Goal: Task Accomplishment & Management: Use online tool/utility

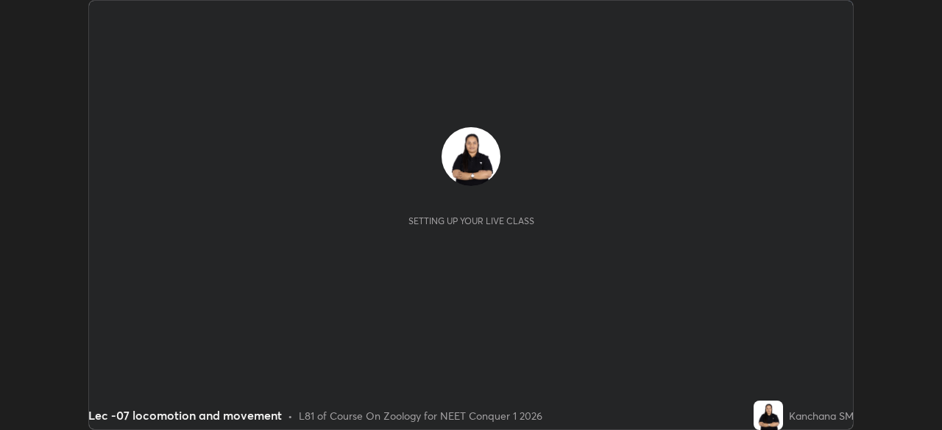
scroll to position [430, 941]
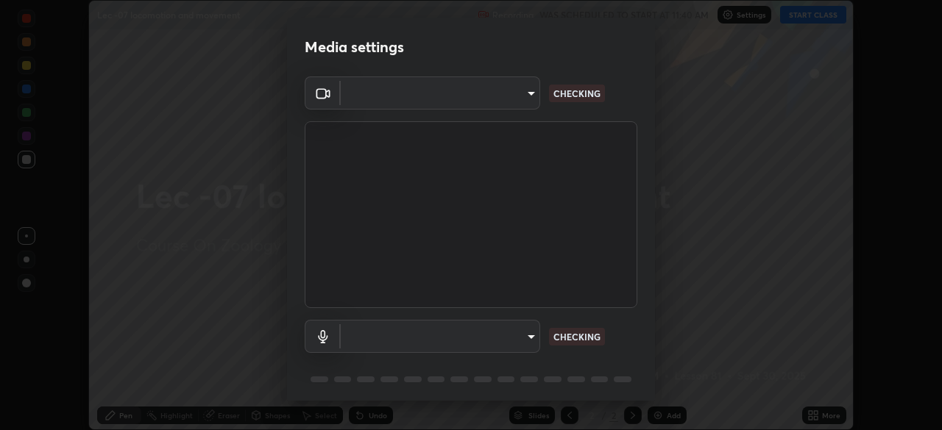
type input "d06bfa8f304afa3967ea8099af1d7ab49983dfb03d10ec62852b72a31e22bf4d"
type input "default"
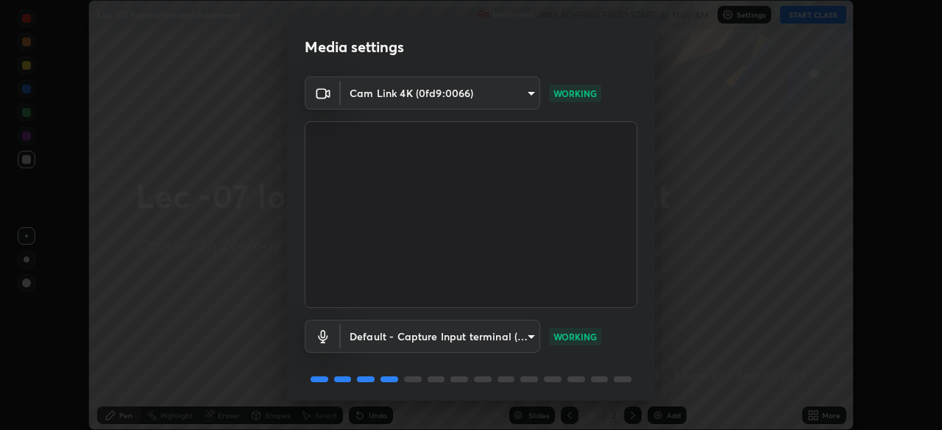
scroll to position [52, 0]
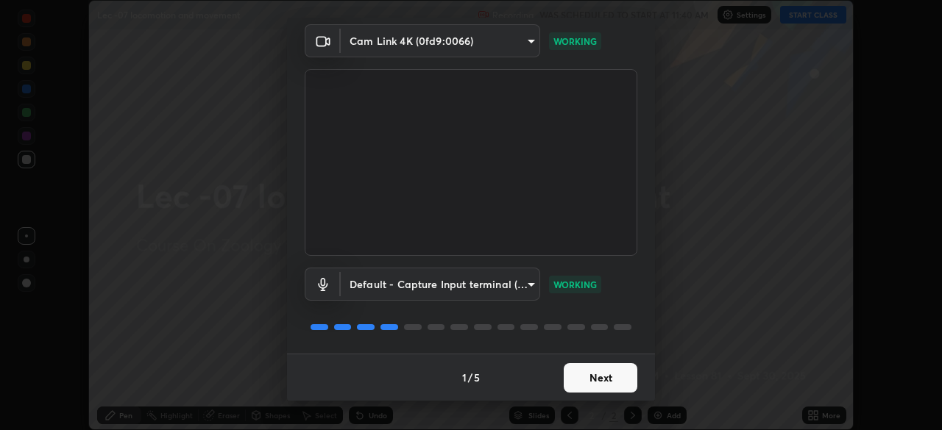
click at [586, 377] on button "Next" at bounding box center [601, 377] width 74 height 29
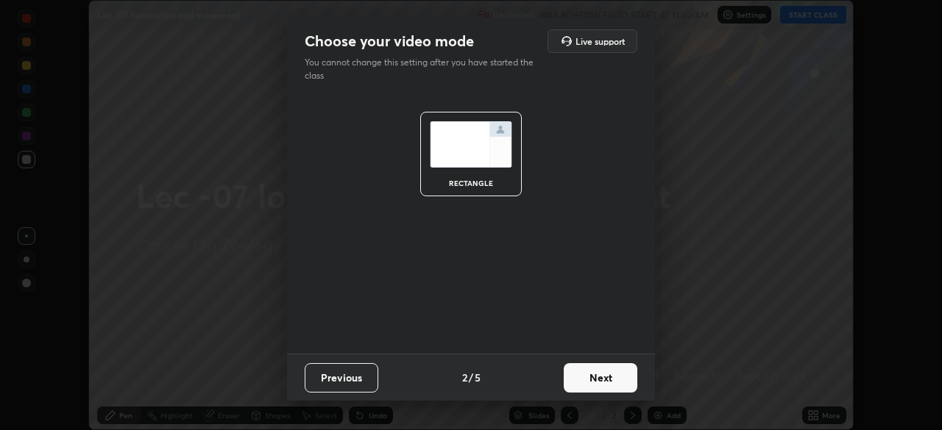
click at [586, 377] on button "Next" at bounding box center [601, 377] width 74 height 29
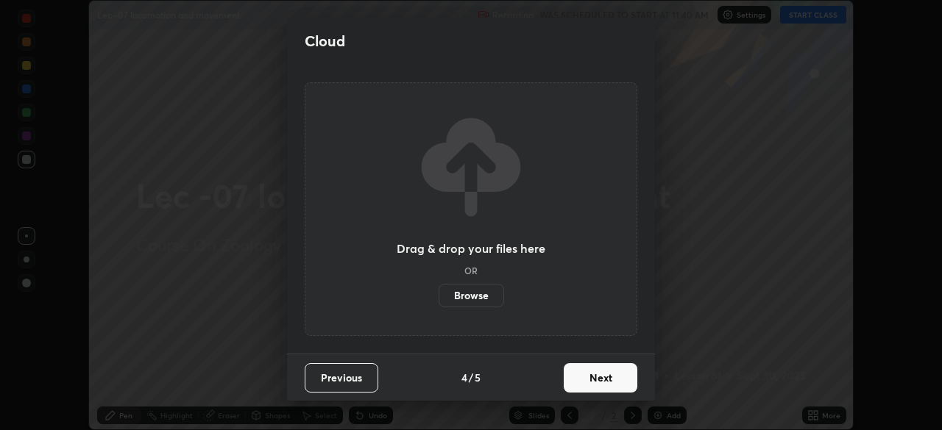
click at [584, 385] on button "Next" at bounding box center [601, 377] width 74 height 29
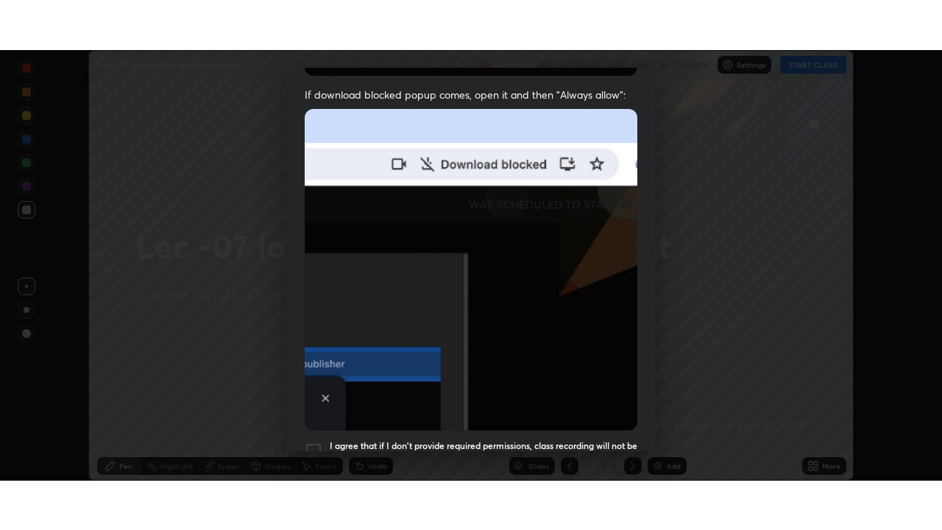
scroll to position [319, 0]
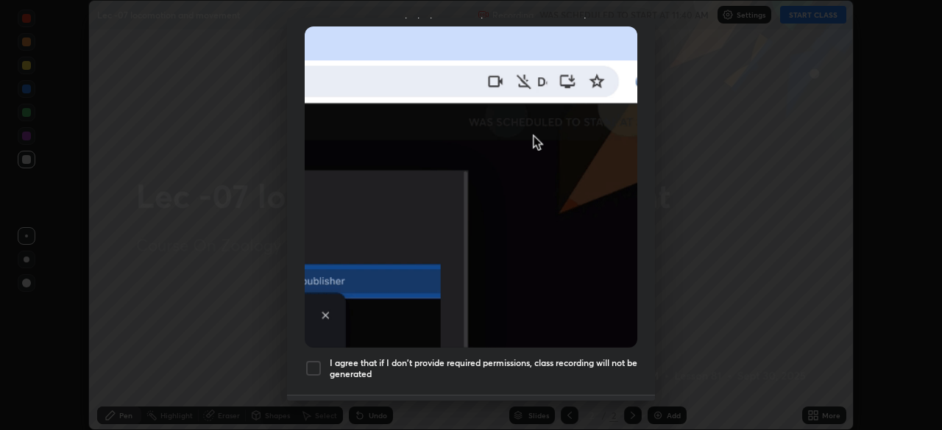
click at [318, 361] on div at bounding box center [314, 369] width 18 height 18
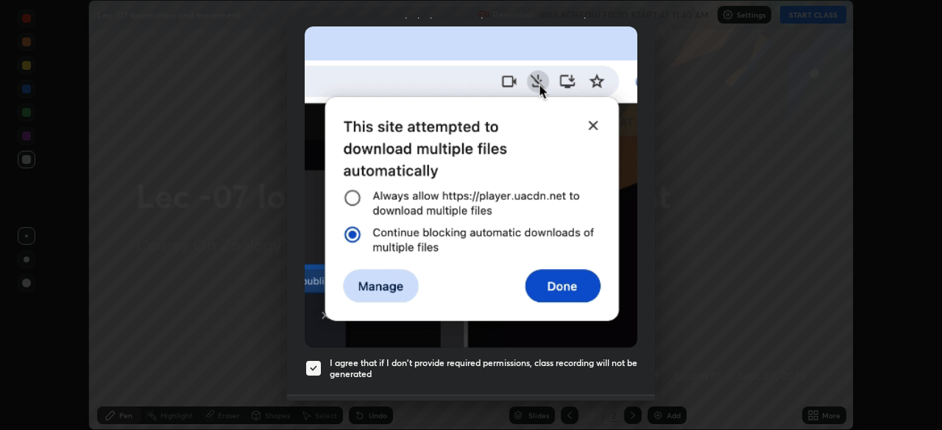
click at [578, 405] on button "Done" at bounding box center [601, 419] width 74 height 29
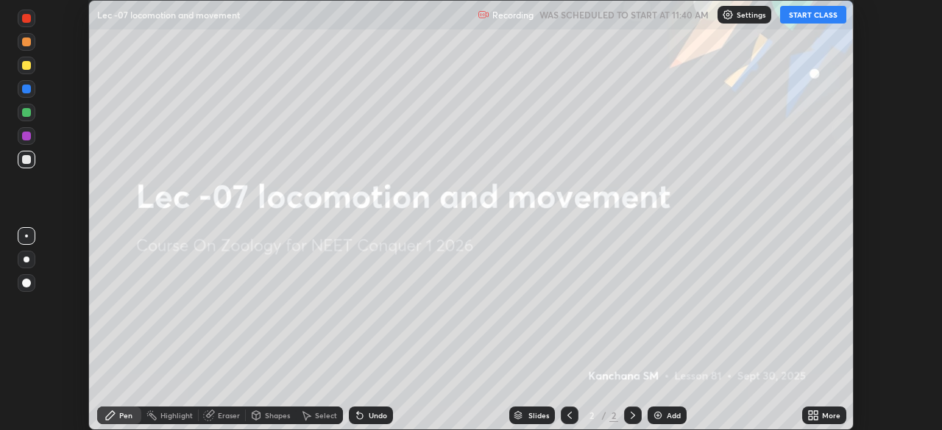
click at [810, 13] on button "START CLASS" at bounding box center [813, 15] width 66 height 18
click at [809, 413] on icon at bounding box center [811, 413] width 4 height 4
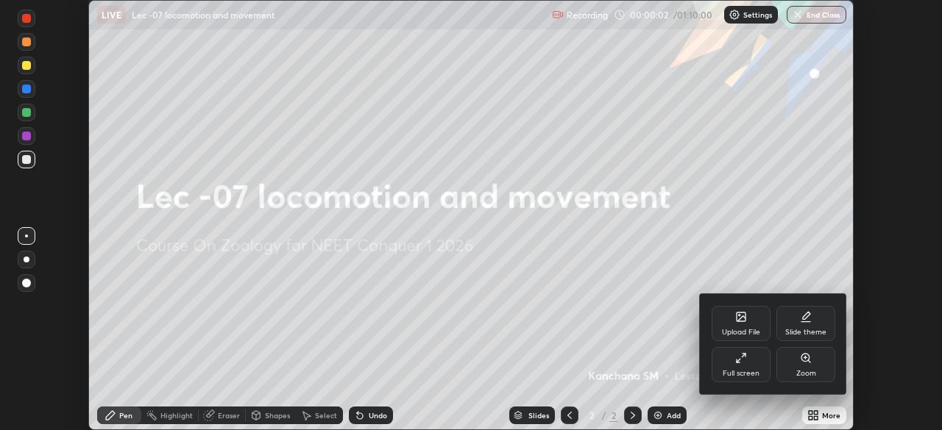
click at [741, 366] on div "Full screen" at bounding box center [740, 364] width 59 height 35
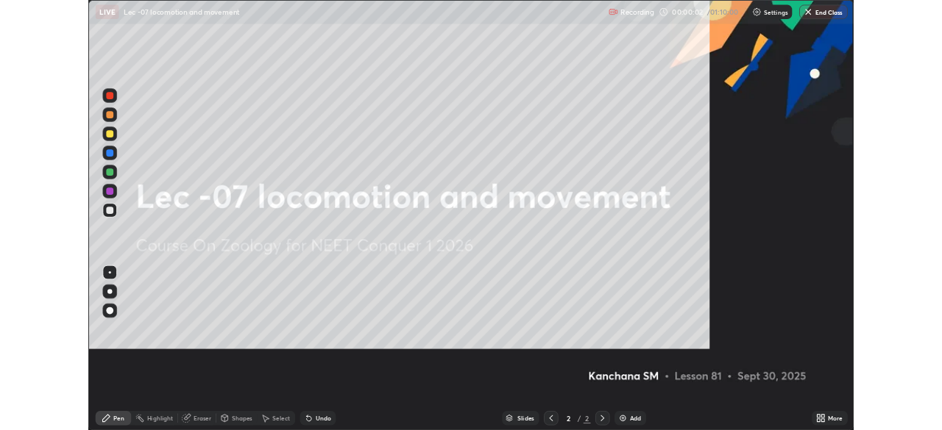
scroll to position [530, 942]
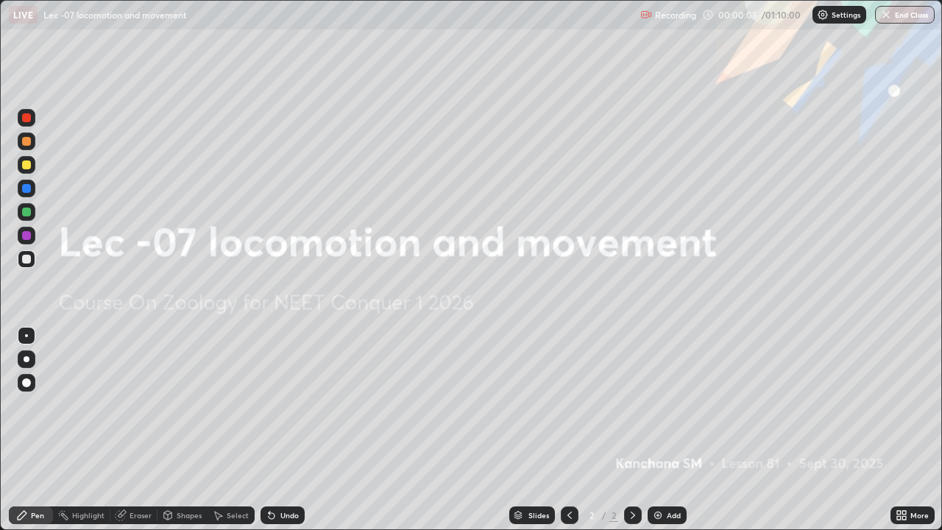
click at [26, 385] on div at bounding box center [26, 382] width 9 height 9
click at [229, 430] on div "Select" at bounding box center [238, 514] width 22 height 7
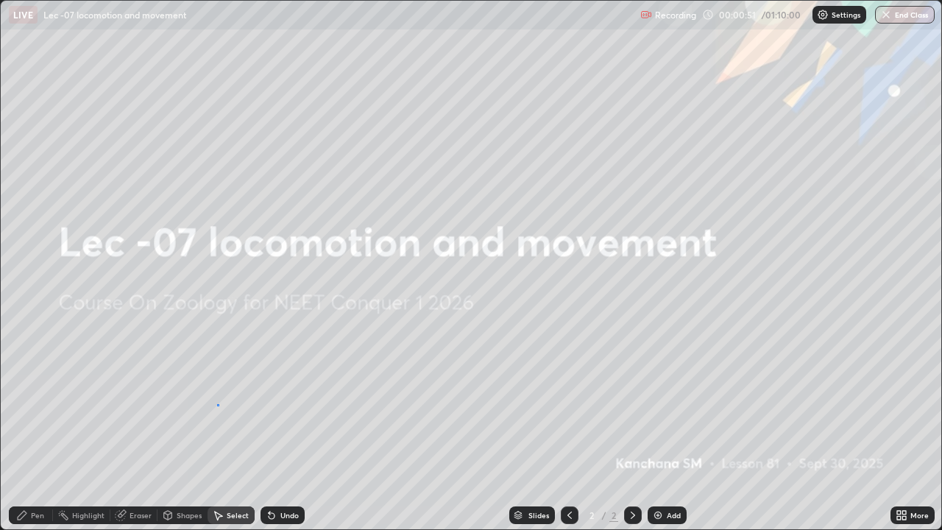
click at [218, 405] on div "0 ° Undo Copy Duplicate Duplicate to new slide Delete" at bounding box center [471, 265] width 940 height 528
click at [659, 430] on img at bounding box center [658, 515] width 12 height 12
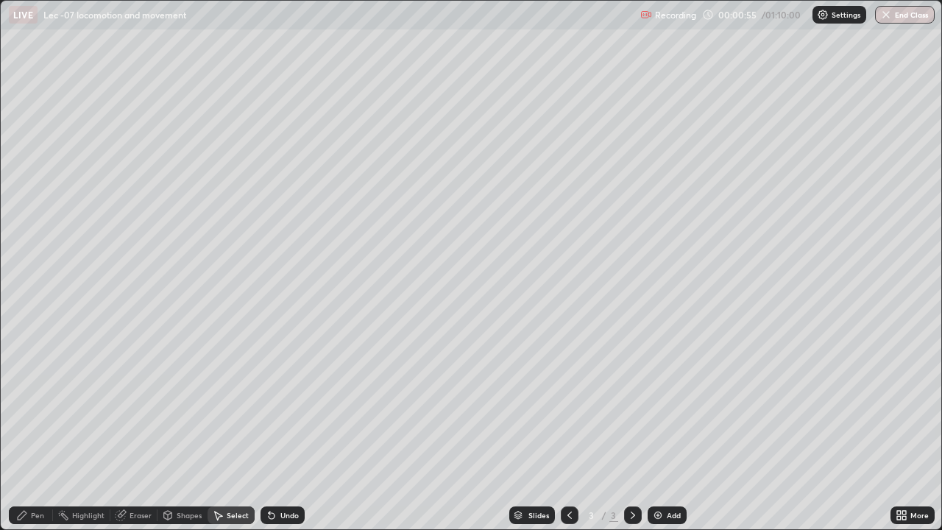
click at [43, 430] on div "Pen" at bounding box center [31, 515] width 44 height 18
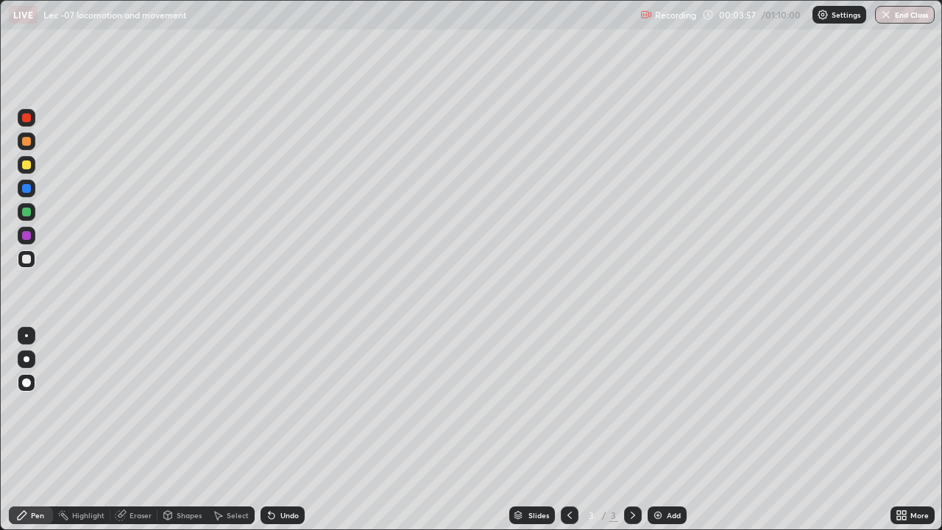
click at [26, 358] on div at bounding box center [27, 359] width 6 height 6
click at [657, 430] on img at bounding box center [658, 515] width 12 height 12
click at [28, 388] on div at bounding box center [27, 383] width 18 height 18
click at [230, 430] on div "Select" at bounding box center [238, 514] width 22 height 7
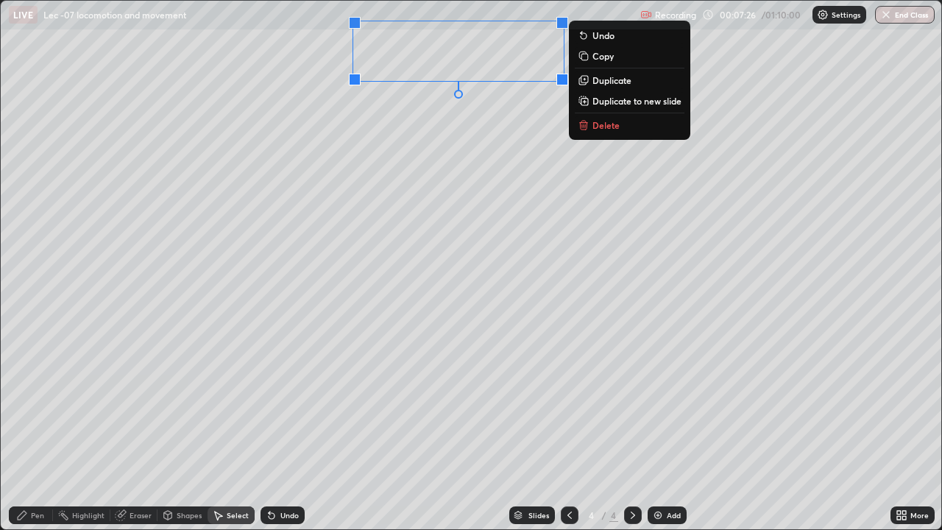
click at [377, 118] on div "0 ° Undo Copy Duplicate Duplicate to new slide Delete" at bounding box center [471, 265] width 940 height 528
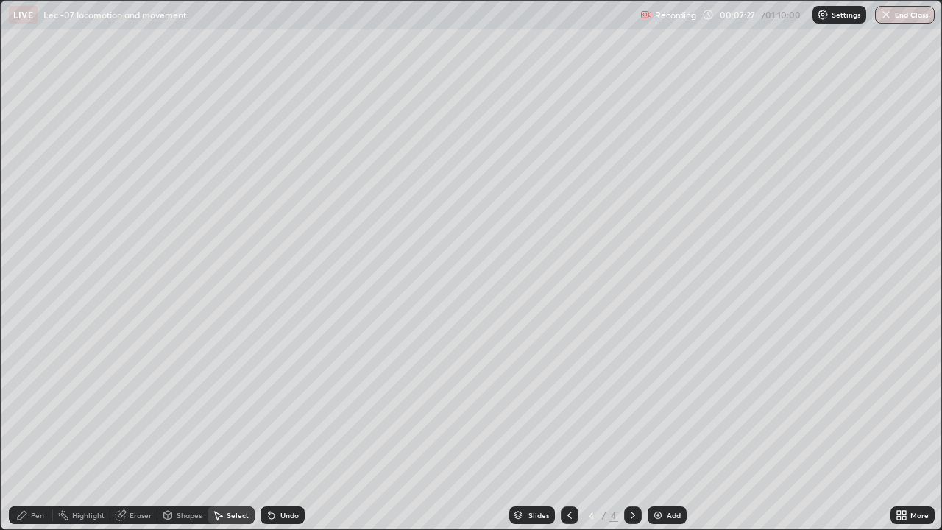
click at [33, 430] on div "Pen" at bounding box center [37, 514] width 13 height 7
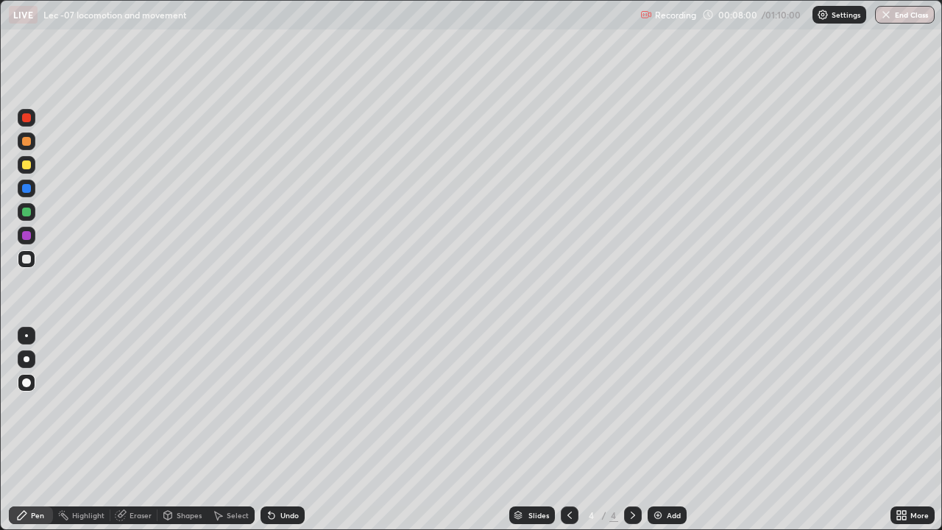
click at [282, 430] on div "Undo" at bounding box center [289, 514] width 18 height 7
click at [273, 430] on div "Undo" at bounding box center [282, 515] width 44 height 18
click at [269, 430] on icon at bounding box center [272, 516] width 6 height 6
click at [27, 359] on div at bounding box center [27, 359] width 6 height 6
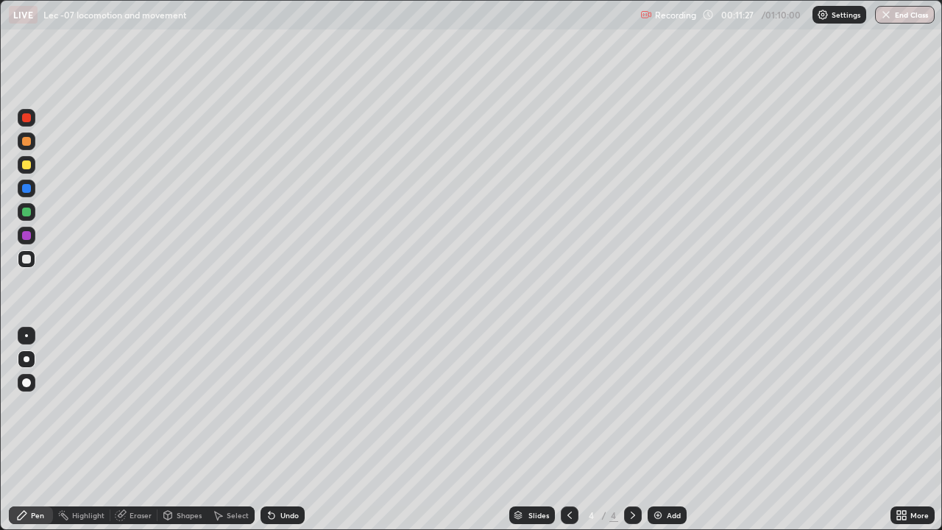
click at [139, 430] on div "Eraser" at bounding box center [140, 514] width 22 height 7
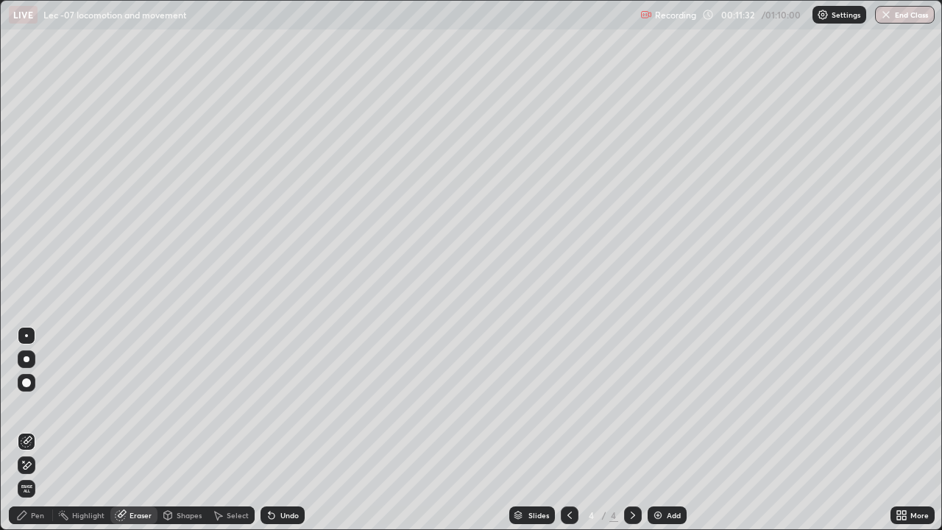
click at [28, 430] on div "Pen" at bounding box center [31, 515] width 44 height 18
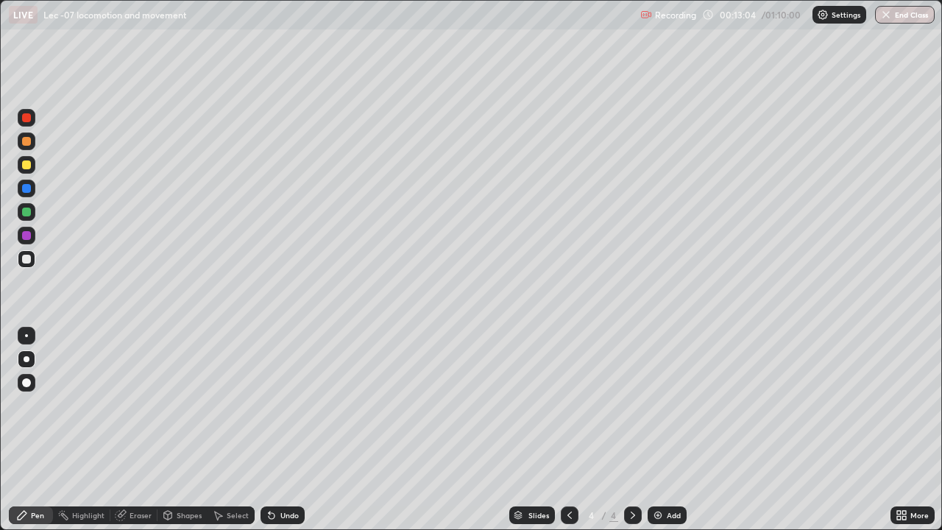
click at [271, 430] on icon at bounding box center [272, 516] width 6 height 6
click at [275, 430] on div "Undo" at bounding box center [282, 515] width 44 height 18
click at [139, 430] on div "Eraser" at bounding box center [140, 514] width 22 height 7
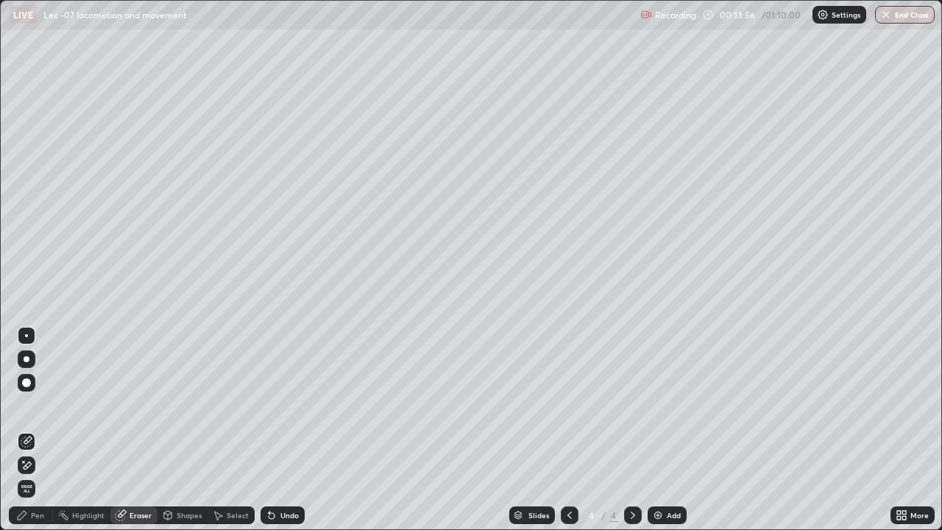
click at [39, 430] on div "Pen" at bounding box center [37, 514] width 13 height 7
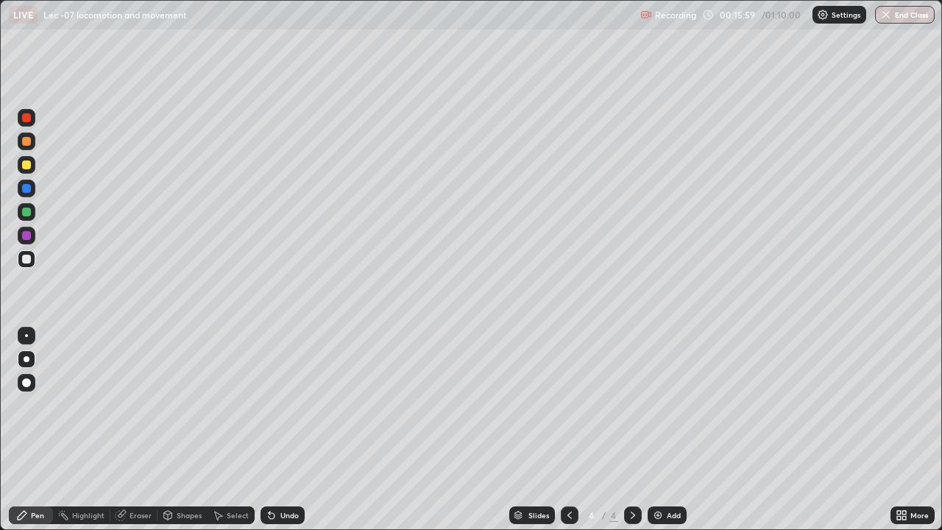
click at [276, 430] on div "Undo" at bounding box center [282, 515] width 44 height 18
click at [274, 430] on icon at bounding box center [272, 515] width 12 height 12
click at [276, 430] on div "Undo" at bounding box center [282, 515] width 44 height 18
click at [143, 430] on div "Eraser" at bounding box center [140, 514] width 22 height 7
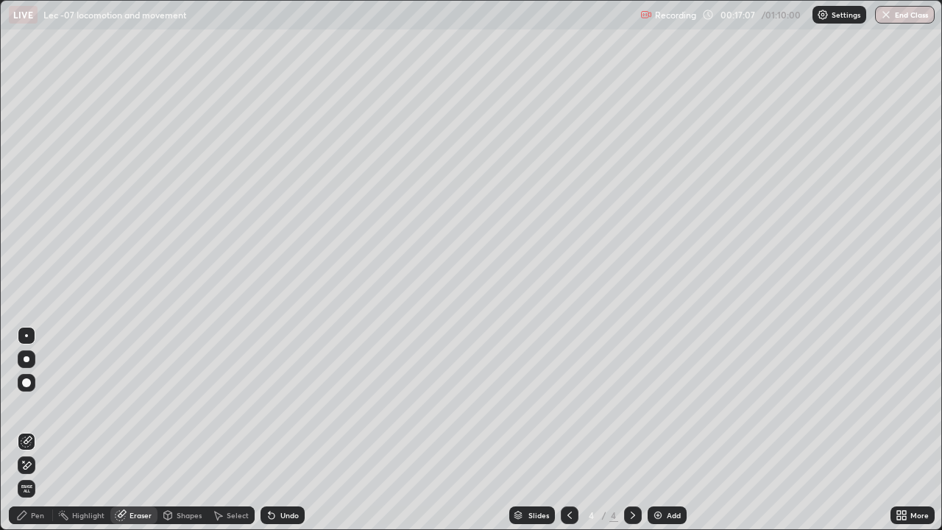
click at [25, 430] on icon at bounding box center [22, 515] width 9 height 9
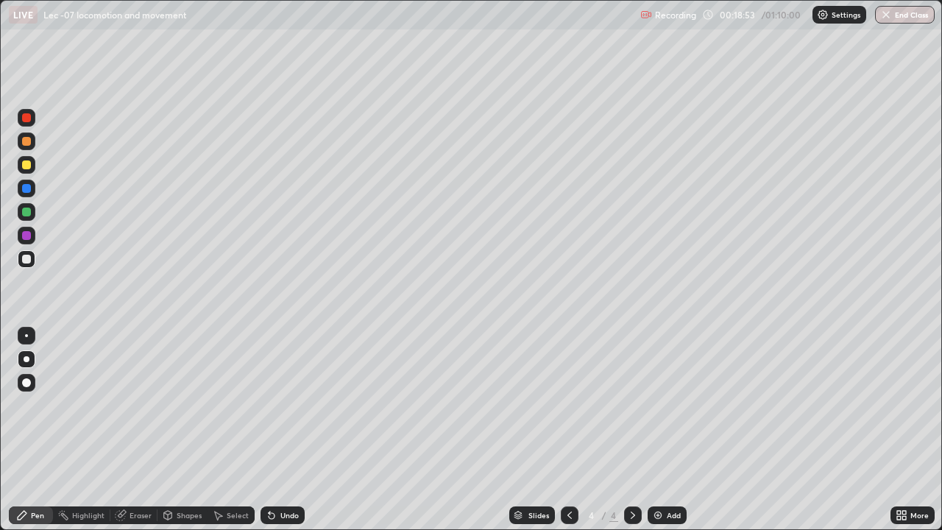
click at [135, 430] on div "Eraser" at bounding box center [133, 515] width 47 height 18
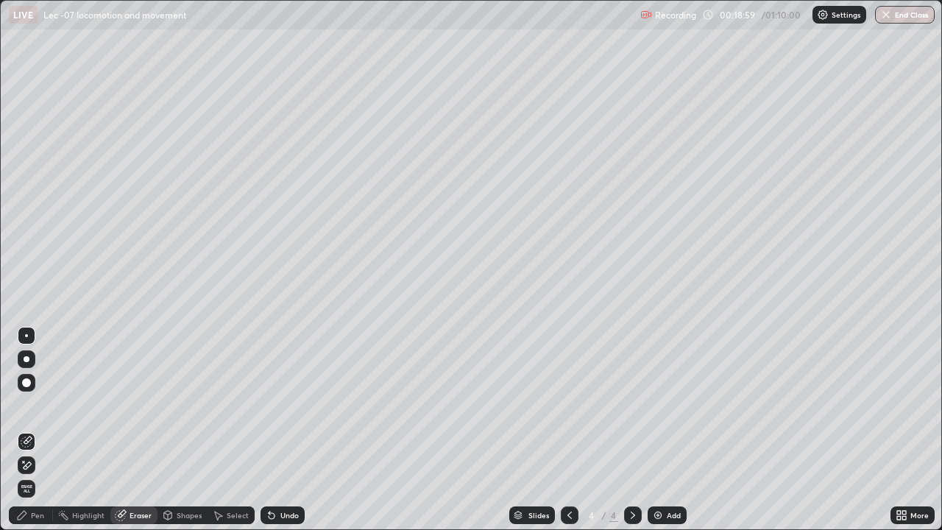
click at [36, 430] on div "Pen" at bounding box center [37, 514] width 13 height 7
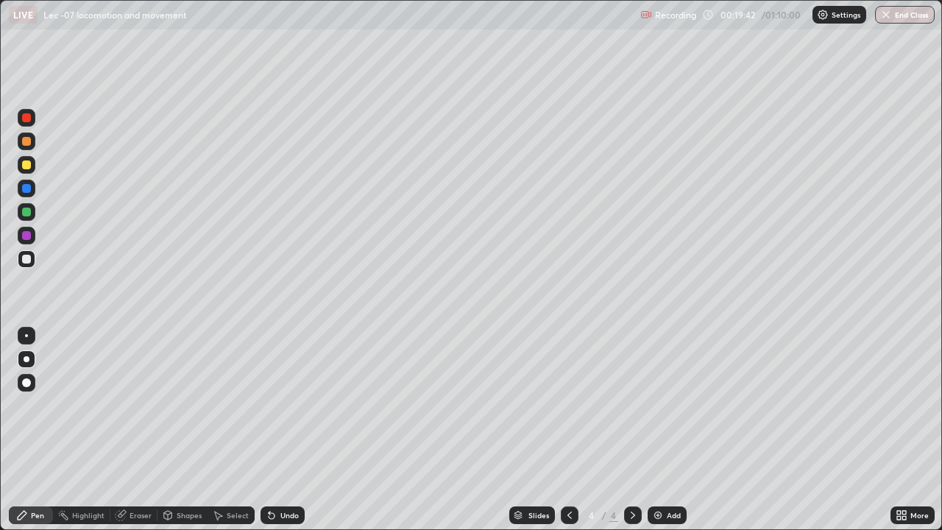
click at [266, 430] on icon at bounding box center [272, 515] width 12 height 12
click at [264, 430] on div "Undo" at bounding box center [282, 515] width 44 height 18
click at [656, 430] on img at bounding box center [658, 515] width 12 height 12
click at [271, 430] on icon at bounding box center [272, 516] width 6 height 6
click at [26, 383] on div at bounding box center [26, 382] width 9 height 9
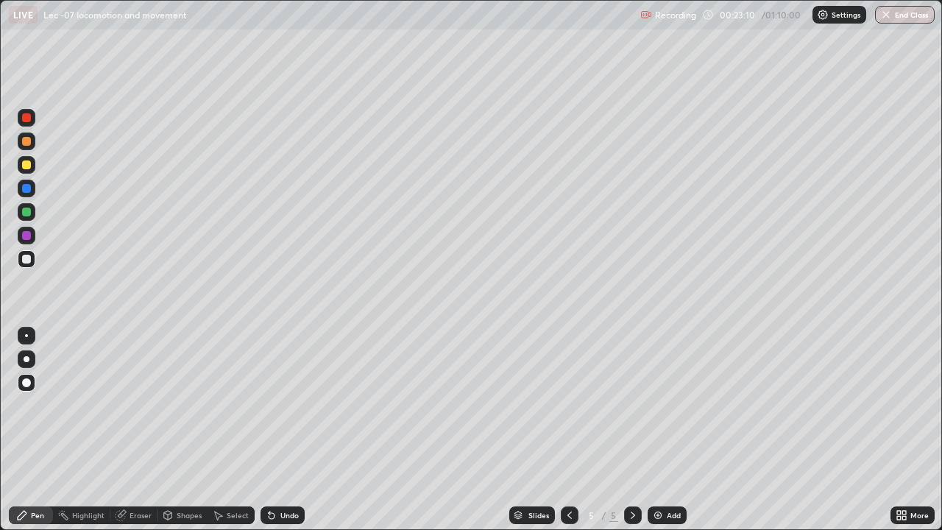
click at [133, 430] on div "Eraser" at bounding box center [140, 514] width 22 height 7
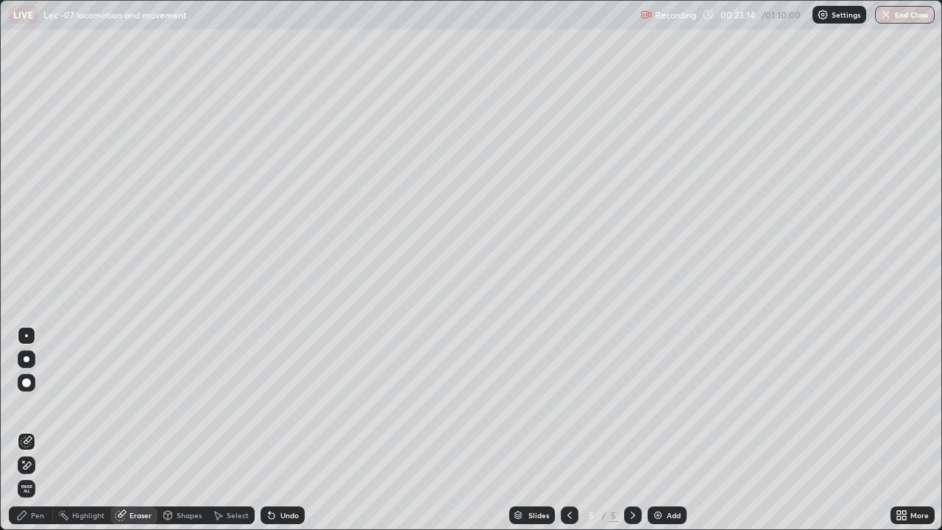
click at [33, 430] on div "Pen" at bounding box center [31, 515] width 44 height 18
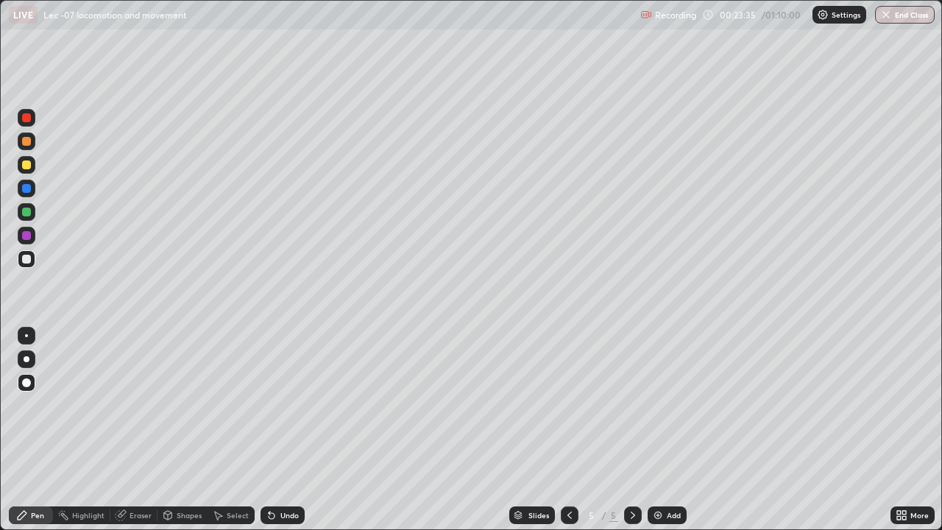
click at [569, 430] on icon at bounding box center [570, 515] width 12 height 12
click at [629, 430] on icon at bounding box center [633, 515] width 12 height 12
click at [654, 430] on img at bounding box center [658, 515] width 12 height 12
click at [27, 165] on div at bounding box center [26, 164] width 9 height 9
click at [228, 430] on div "Select" at bounding box center [238, 514] width 22 height 7
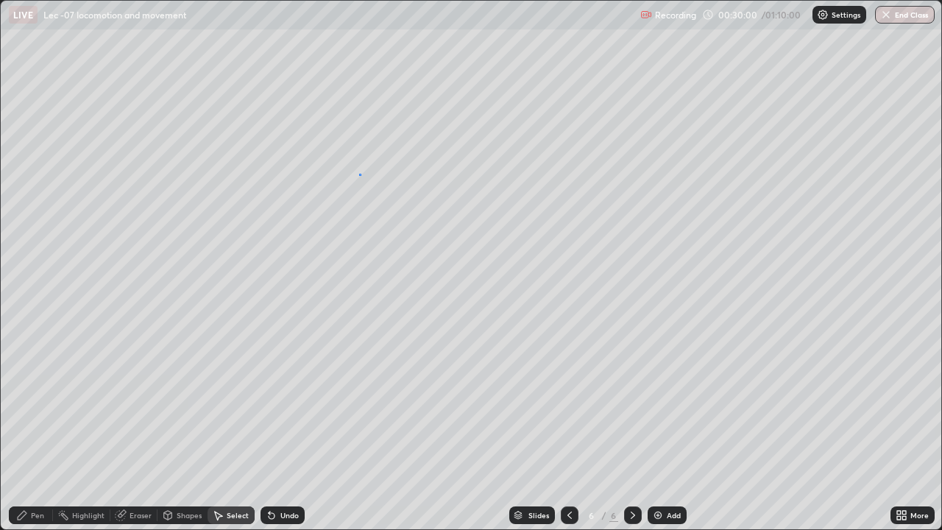
click at [360, 174] on div "0 ° Undo Copy Duplicate Duplicate to new slide Delete" at bounding box center [471, 265] width 940 height 528
click at [40, 430] on div "Pen" at bounding box center [37, 514] width 13 height 7
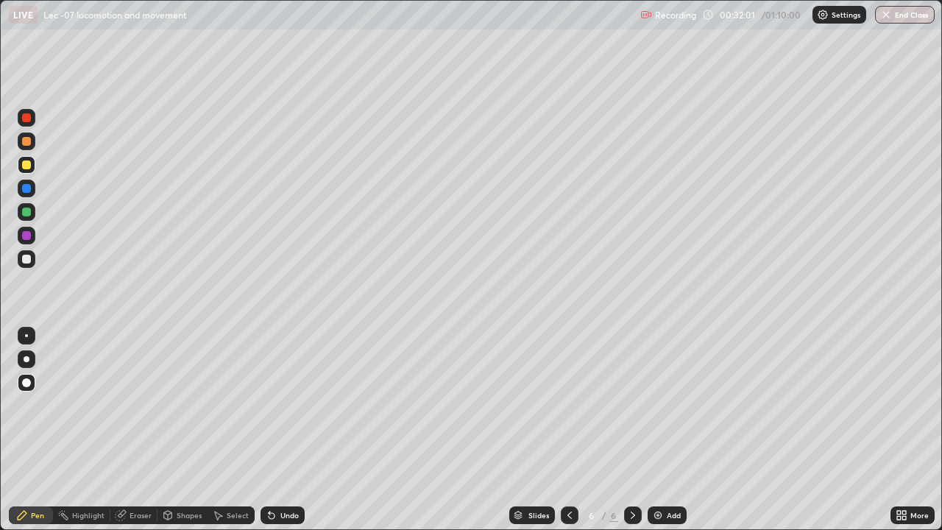
click at [26, 260] on div at bounding box center [26, 259] width 9 height 9
click at [26, 335] on div at bounding box center [26, 335] width 3 height 3
click at [269, 430] on icon at bounding box center [272, 516] width 6 height 6
click at [129, 430] on div "Eraser" at bounding box center [140, 514] width 22 height 7
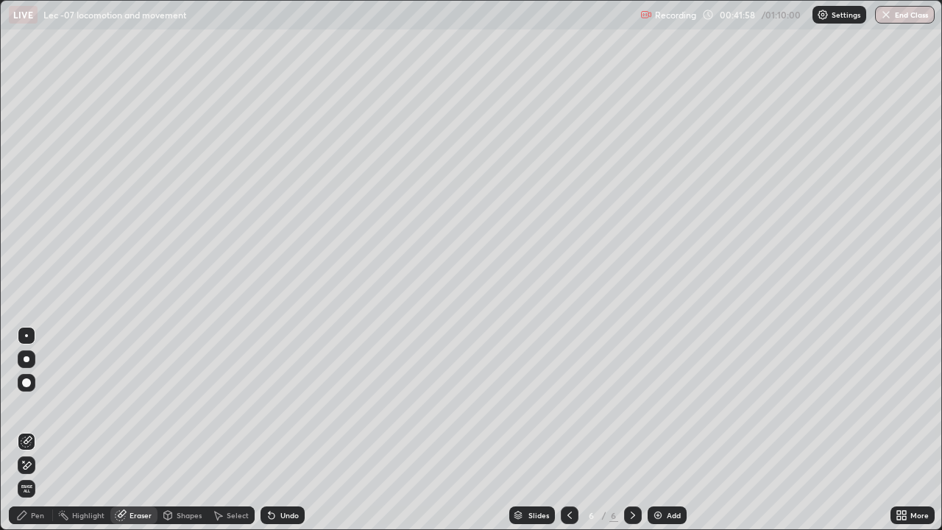
click at [25, 430] on icon at bounding box center [22, 515] width 9 height 9
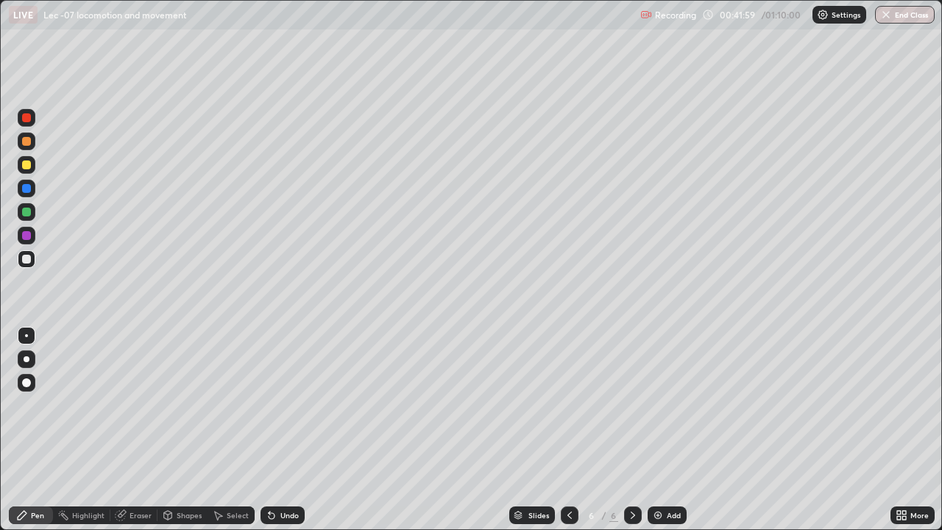
click at [26, 237] on div at bounding box center [26, 235] width 9 height 9
click at [26, 185] on div at bounding box center [26, 188] width 9 height 9
click at [21, 260] on div at bounding box center [27, 259] width 18 height 18
click at [21, 360] on div at bounding box center [27, 359] width 18 height 18
click at [126, 430] on div "Eraser" at bounding box center [133, 515] width 47 height 18
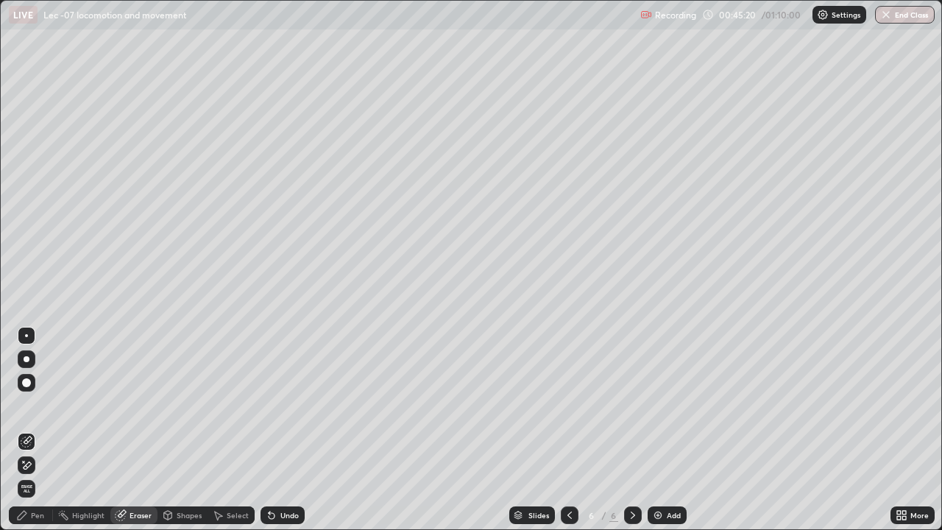
click at [29, 430] on div "Pen" at bounding box center [31, 515] width 44 height 18
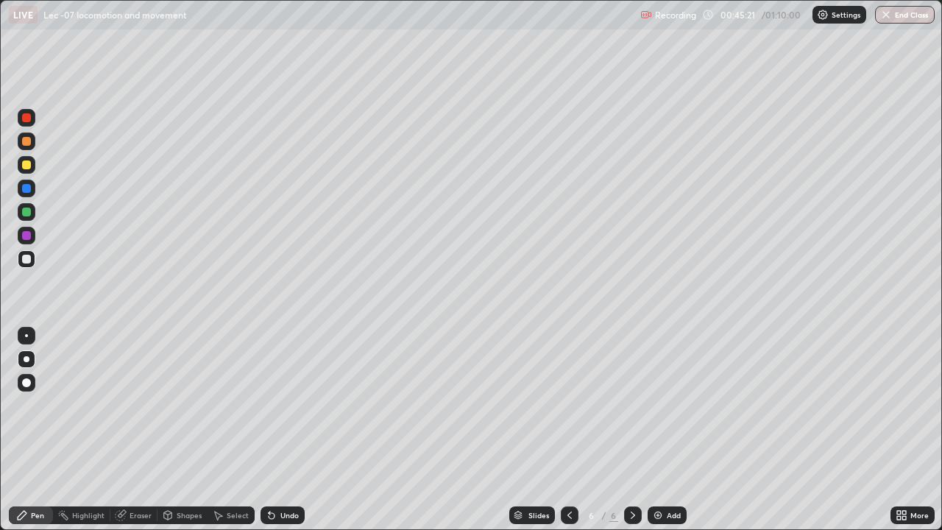
click at [29, 125] on div at bounding box center [27, 118] width 18 height 18
click at [26, 210] on div at bounding box center [26, 211] width 9 height 9
click at [26, 162] on div at bounding box center [26, 164] width 9 height 9
click at [135, 430] on div "Eraser" at bounding box center [140, 514] width 22 height 7
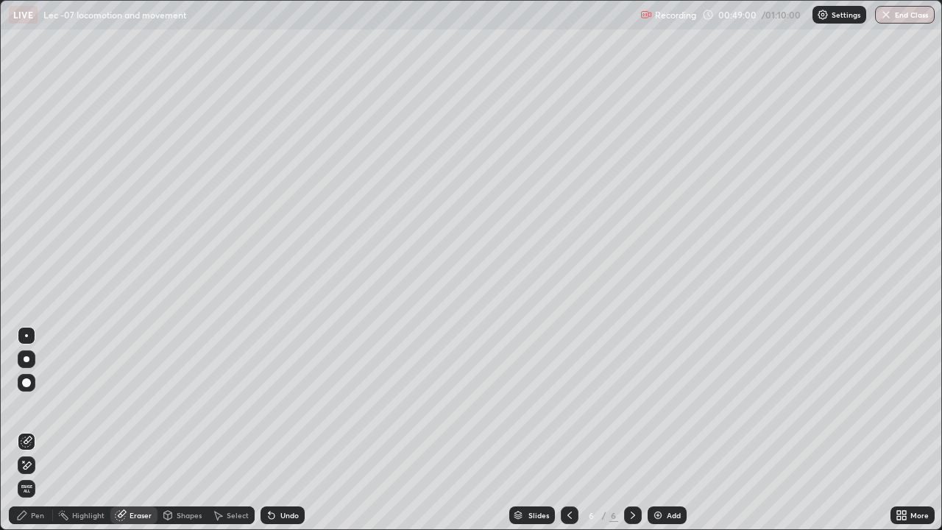
click at [30, 430] on div "Pen" at bounding box center [31, 515] width 44 height 18
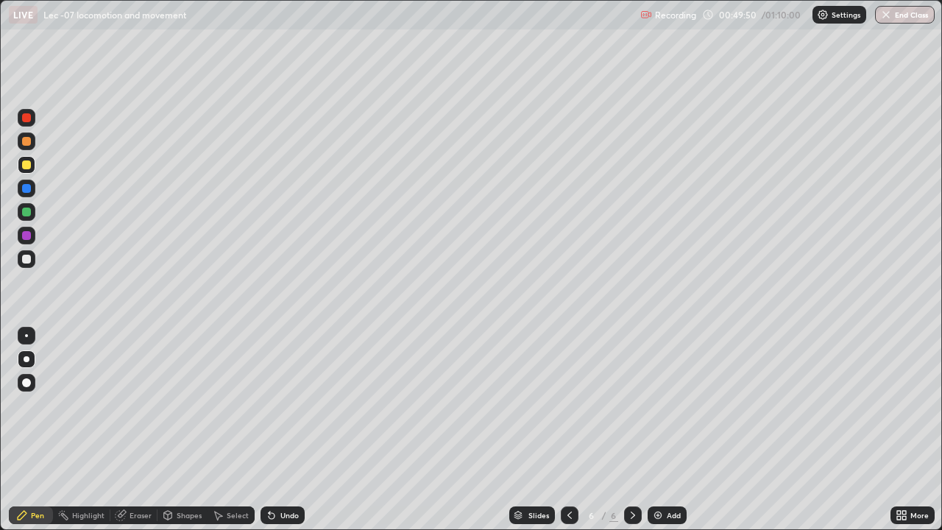
click at [129, 430] on div "Eraser" at bounding box center [140, 514] width 22 height 7
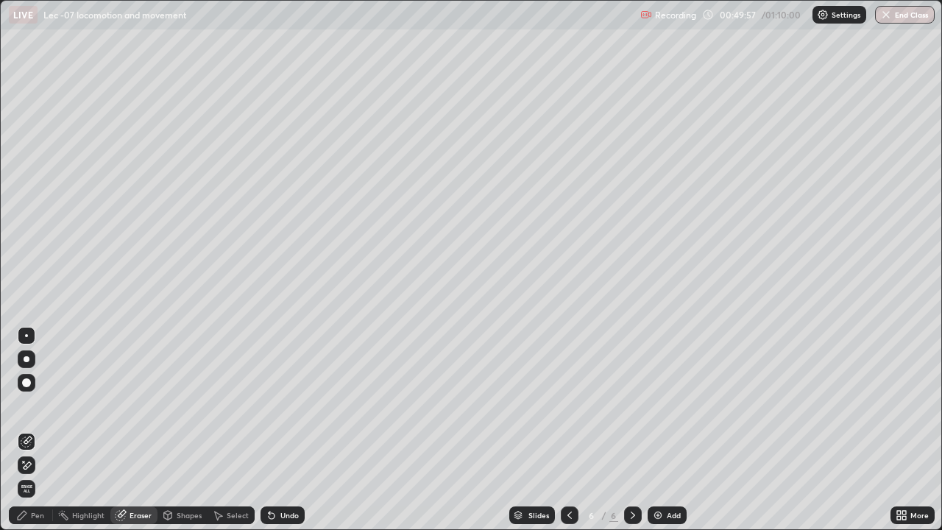
click at [27, 430] on icon at bounding box center [22, 515] width 12 height 12
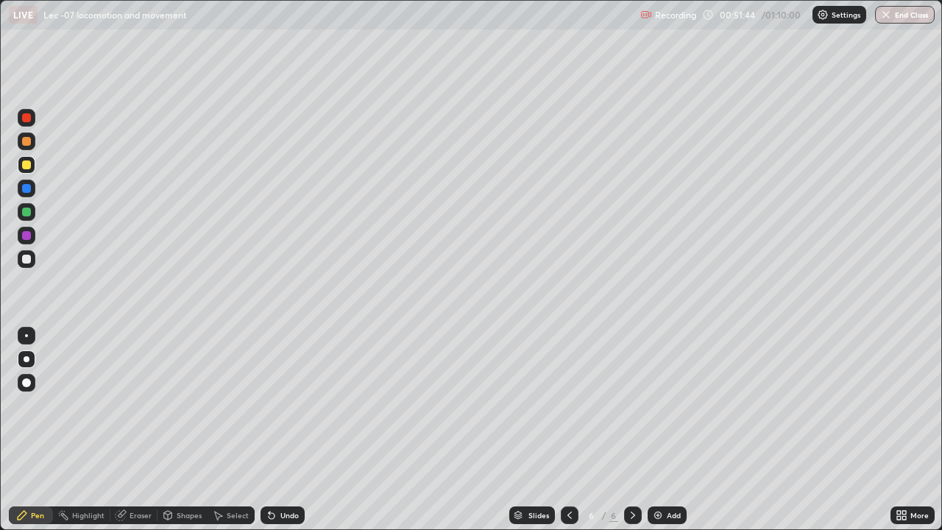
click at [130, 430] on div "Eraser" at bounding box center [133, 515] width 47 height 18
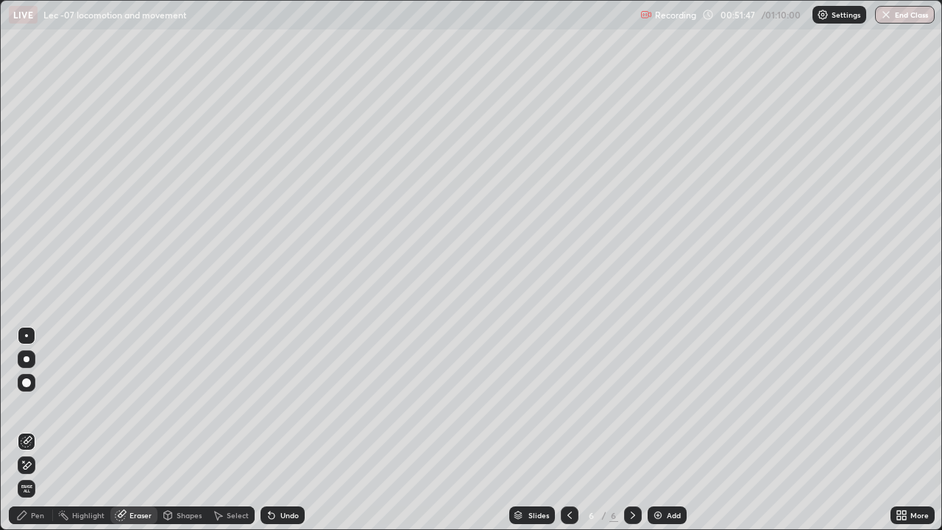
click at [31, 430] on div "Pen" at bounding box center [37, 514] width 13 height 7
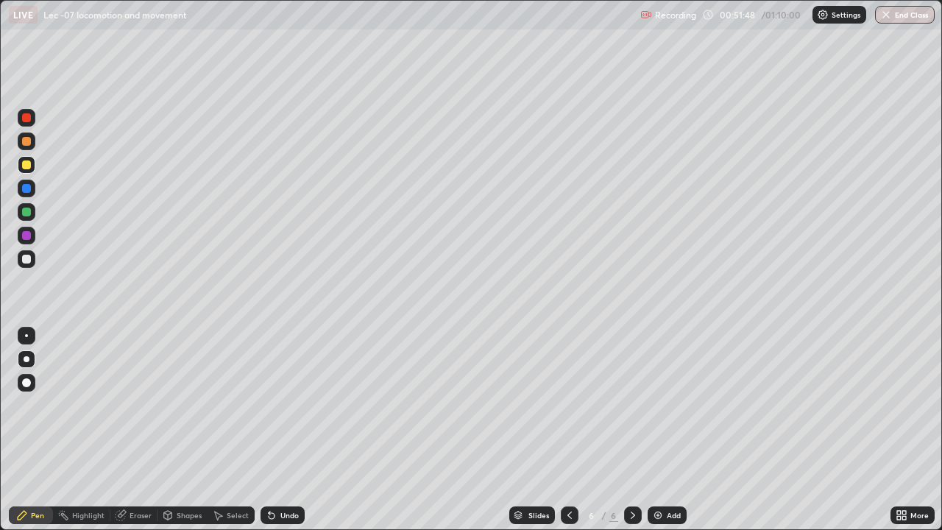
click at [26, 120] on div at bounding box center [26, 117] width 9 height 9
click at [24, 209] on div at bounding box center [26, 211] width 9 height 9
click at [97, 430] on div "Highlight" at bounding box center [88, 514] width 32 height 7
click at [31, 430] on div "Pen" at bounding box center [37, 514] width 13 height 7
click at [650, 430] on div "Add" at bounding box center [666, 515] width 39 height 18
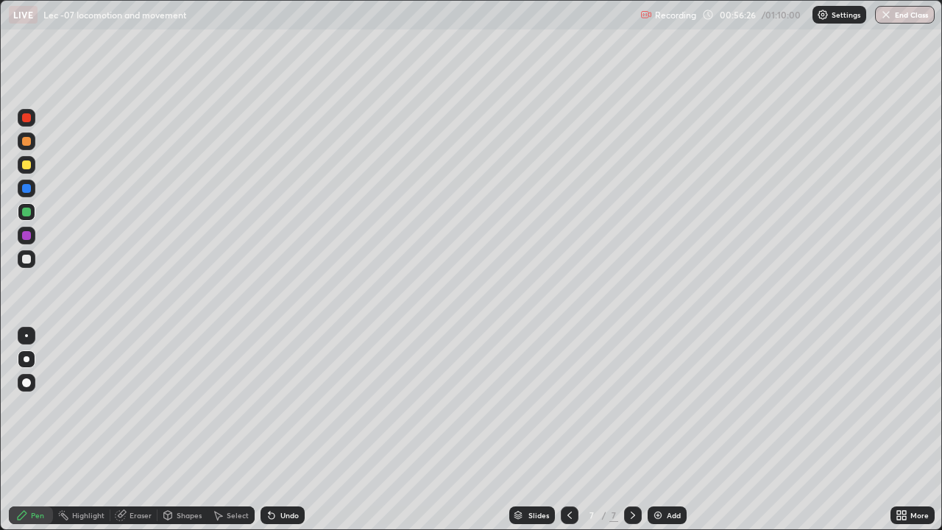
click at [29, 259] on div at bounding box center [26, 259] width 9 height 9
click at [29, 379] on div at bounding box center [26, 382] width 9 height 9
click at [654, 430] on img at bounding box center [658, 515] width 12 height 12
click at [29, 188] on div at bounding box center [26, 188] width 9 height 9
click at [135, 430] on div "Eraser" at bounding box center [133, 515] width 47 height 18
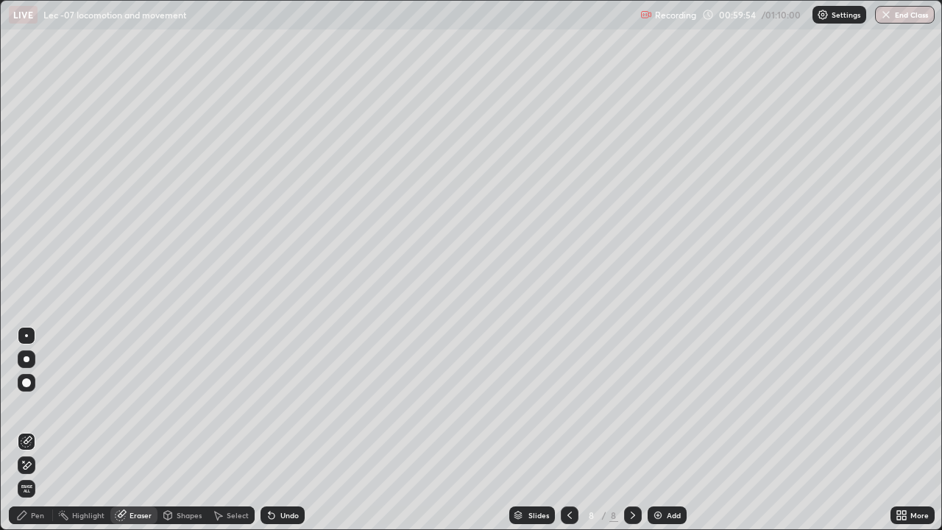
click at [35, 430] on div "Pen" at bounding box center [37, 514] width 13 height 7
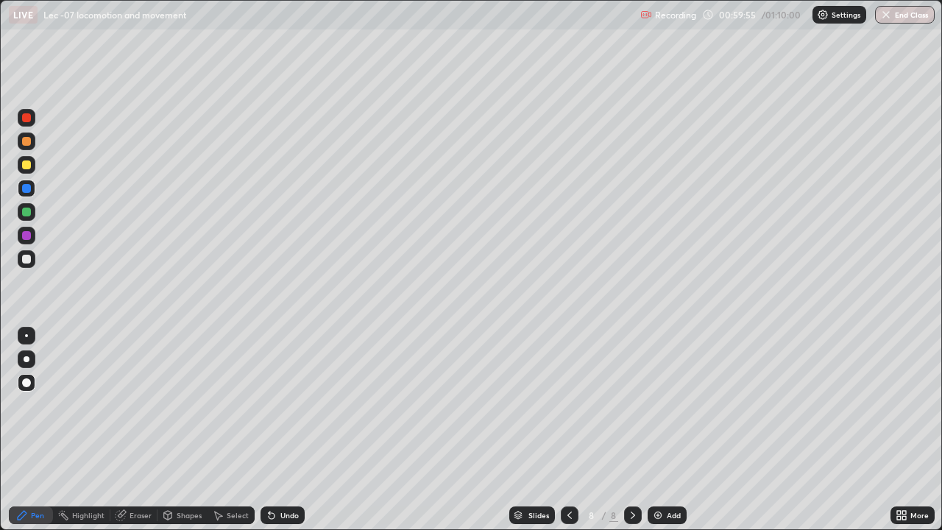
click at [32, 166] on div at bounding box center [27, 165] width 18 height 18
click at [137, 430] on div "Eraser" at bounding box center [140, 514] width 22 height 7
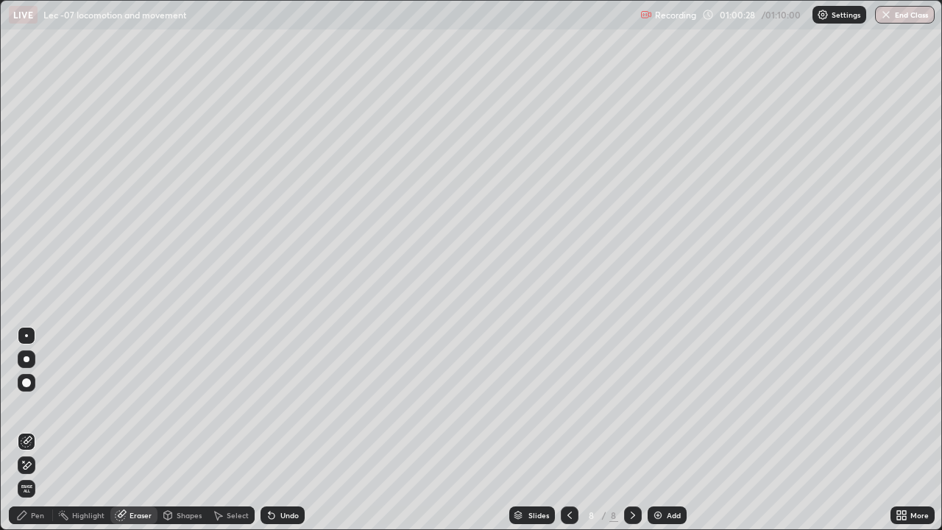
click at [40, 430] on div "Pen" at bounding box center [37, 514] width 13 height 7
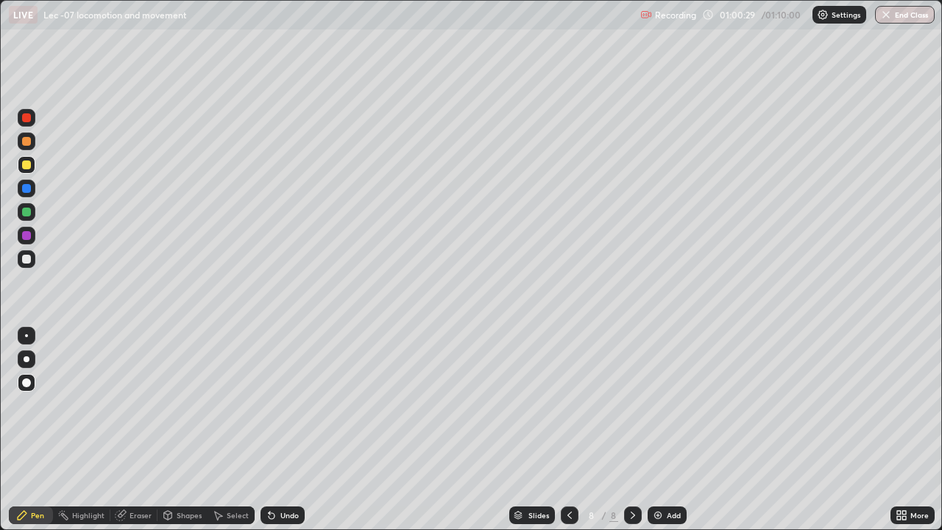
click at [27, 259] on div at bounding box center [26, 259] width 9 height 9
click at [32, 211] on div at bounding box center [27, 212] width 18 height 18
click at [233, 430] on div "Select" at bounding box center [238, 514] width 22 height 7
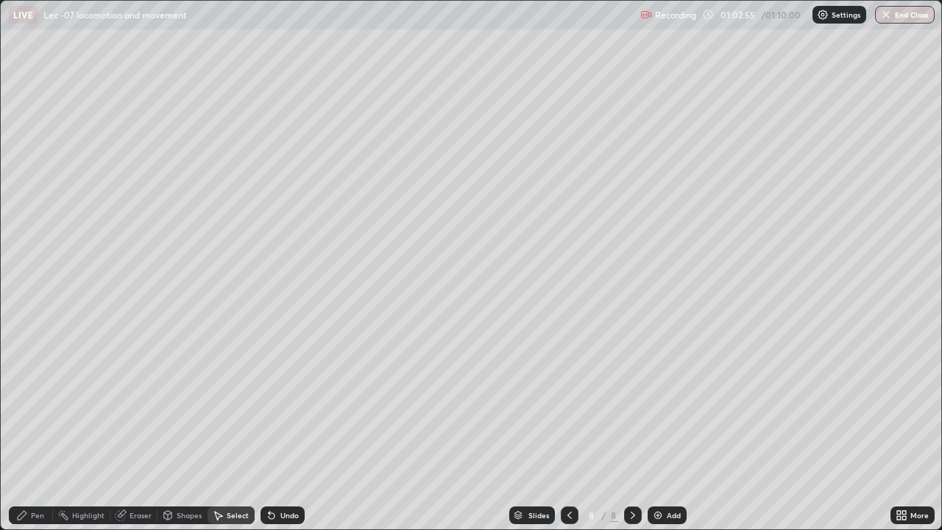
click at [233, 430] on div "Select" at bounding box center [238, 514] width 22 height 7
click at [232, 430] on div "Select" at bounding box center [238, 514] width 22 height 7
click at [234, 430] on div "Select" at bounding box center [238, 514] width 22 height 7
click at [233, 430] on div "Select" at bounding box center [238, 514] width 22 height 7
click at [140, 430] on div "Eraser" at bounding box center [140, 514] width 22 height 7
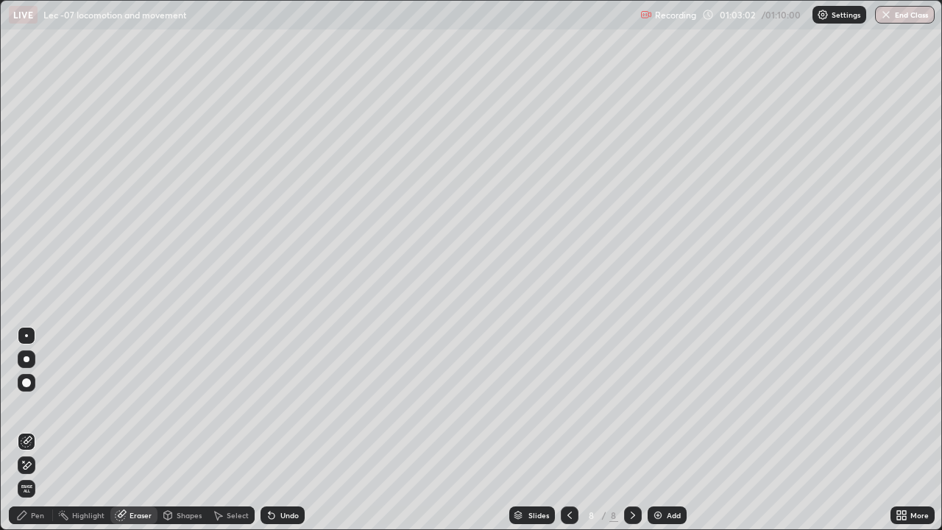
click at [38, 430] on div "Pen" at bounding box center [31, 515] width 44 height 18
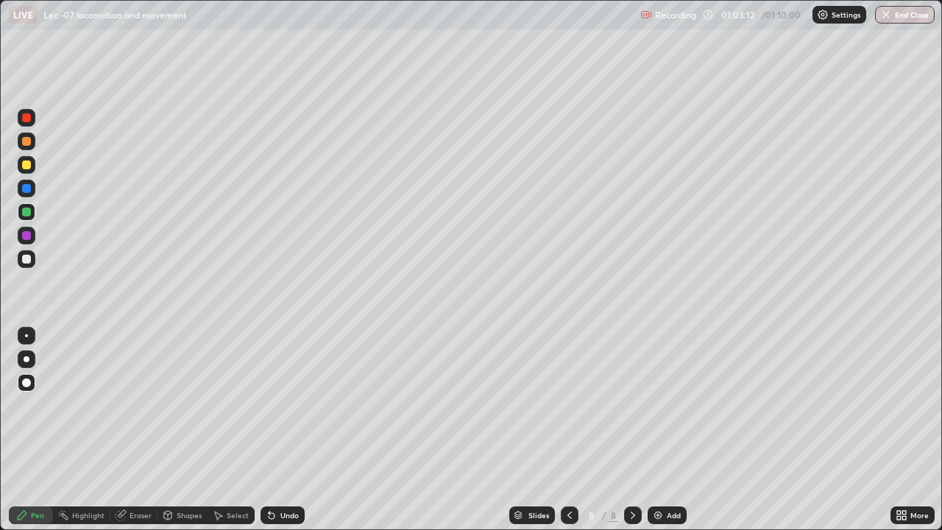
click at [653, 430] on img at bounding box center [658, 515] width 12 height 12
click at [29, 259] on div at bounding box center [26, 259] width 9 height 9
click at [26, 335] on div at bounding box center [26, 335] width 3 height 3
click at [177, 430] on div "Shapes" at bounding box center [189, 514] width 25 height 7
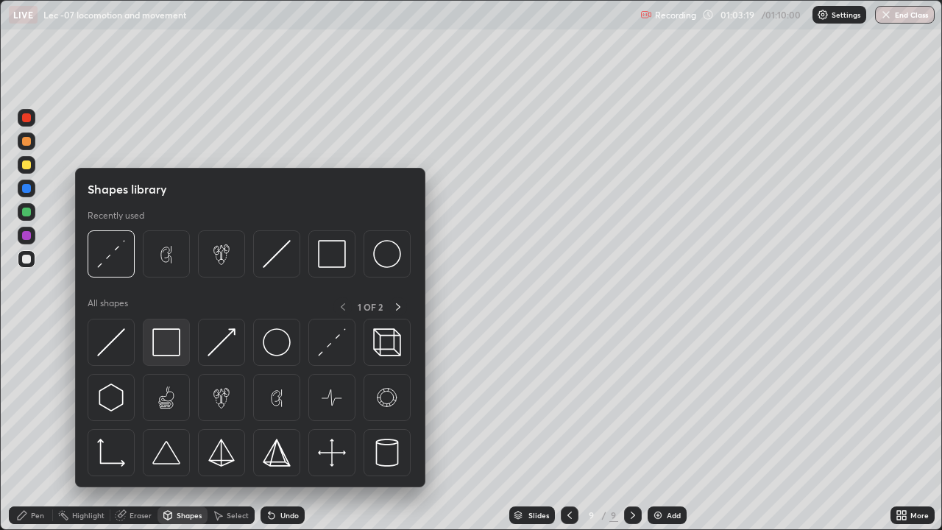
click at [171, 341] on img at bounding box center [166, 342] width 28 height 28
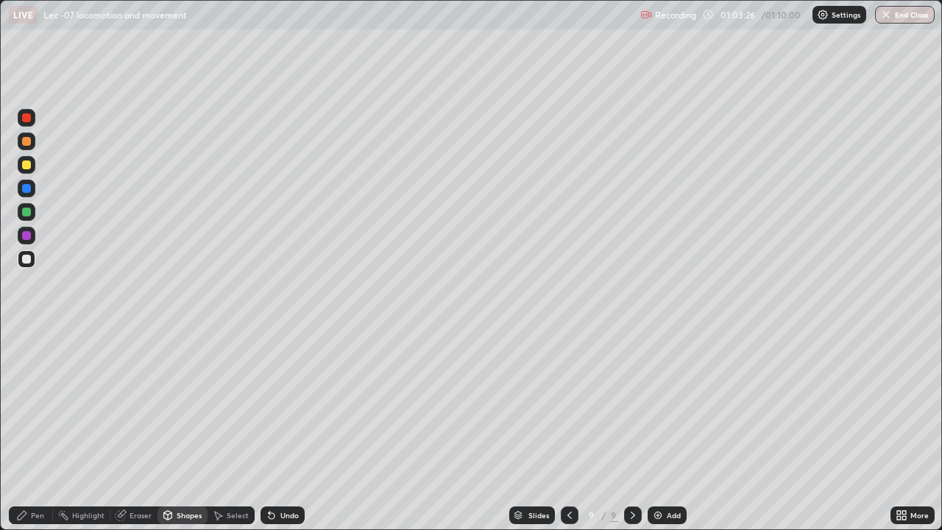
click at [32, 430] on div "Pen" at bounding box center [37, 514] width 13 height 7
click at [28, 382] on div at bounding box center [26, 382] width 9 height 9
click at [126, 430] on icon at bounding box center [121, 515] width 12 height 12
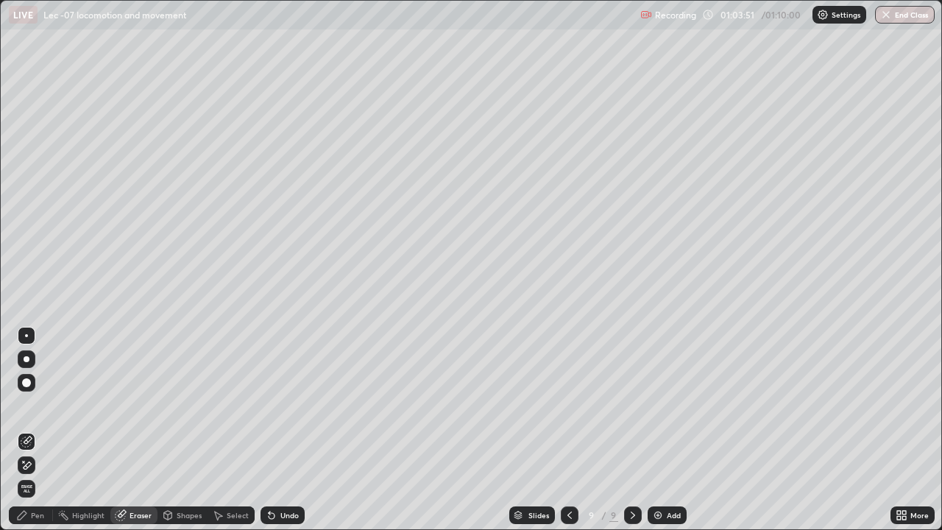
click at [36, 430] on div "Pen" at bounding box center [37, 514] width 13 height 7
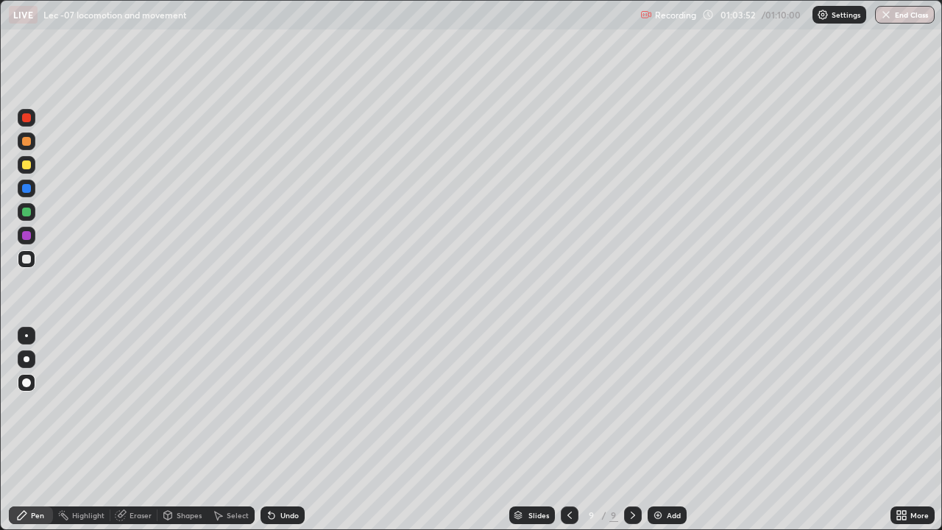
click at [30, 118] on div at bounding box center [26, 117] width 9 height 9
click at [30, 167] on div at bounding box center [26, 164] width 9 height 9
click at [27, 259] on div at bounding box center [26, 259] width 9 height 9
click at [26, 213] on div at bounding box center [26, 211] width 9 height 9
click at [25, 261] on div at bounding box center [26, 259] width 9 height 9
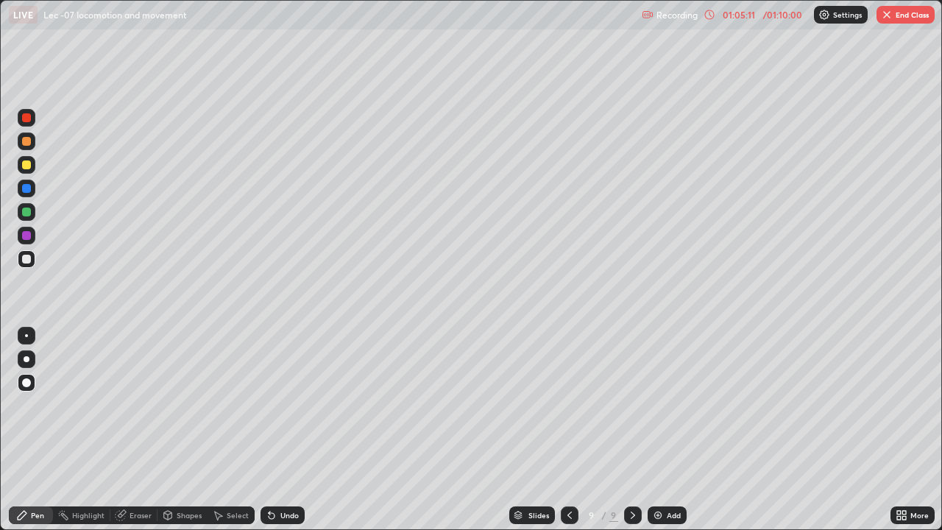
click at [131, 430] on div "Eraser" at bounding box center [140, 514] width 22 height 7
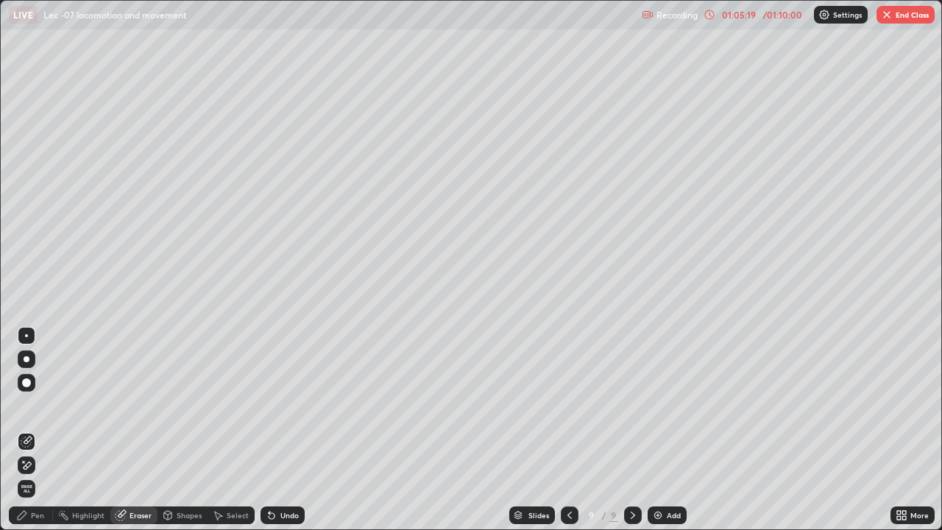
click at [36, 430] on div "Pen" at bounding box center [37, 514] width 13 height 7
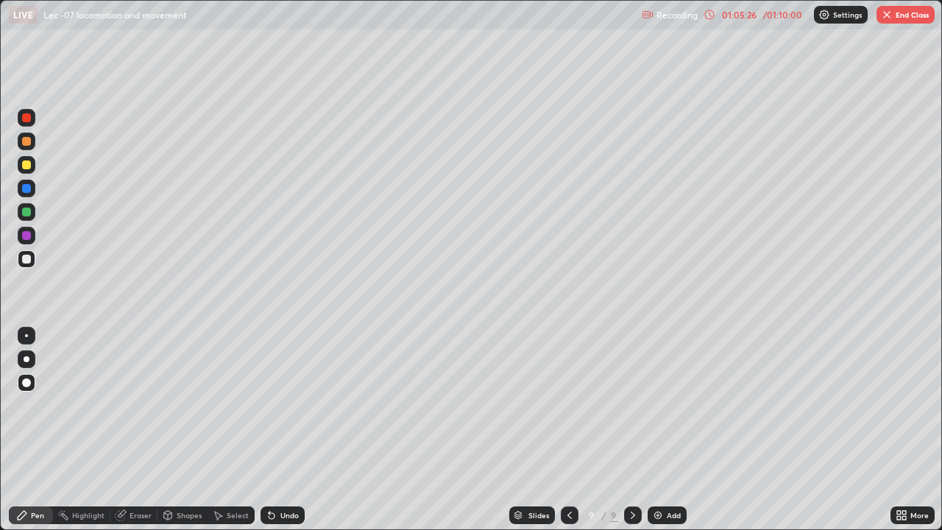
click at [28, 256] on div at bounding box center [26, 259] width 9 height 9
click at [32, 430] on div "Pen" at bounding box center [37, 514] width 13 height 7
click at [29, 430] on div "Pen" at bounding box center [31, 515] width 44 height 18
click at [23, 191] on div at bounding box center [26, 188] width 9 height 9
click at [32, 260] on div at bounding box center [27, 259] width 18 height 18
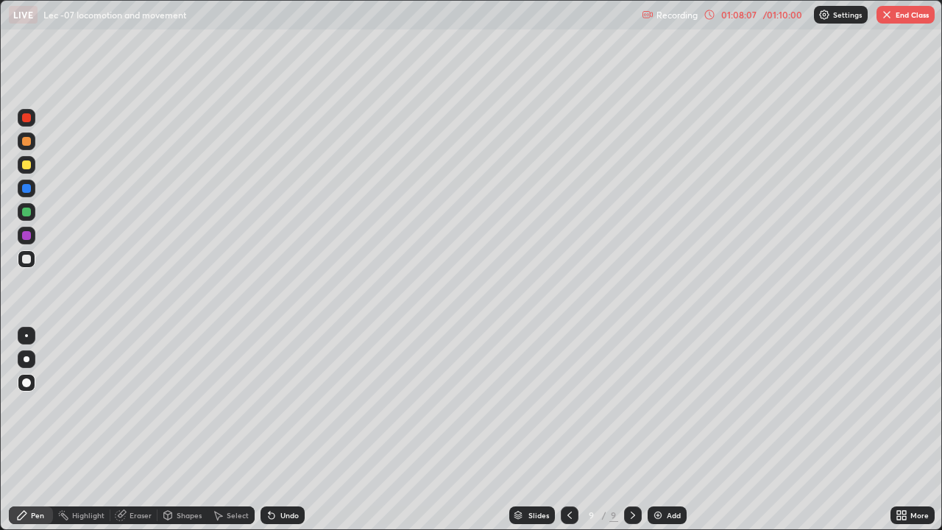
click at [29, 243] on div at bounding box center [27, 236] width 18 height 18
click at [27, 215] on div at bounding box center [26, 211] width 9 height 9
click at [27, 260] on div at bounding box center [26, 259] width 9 height 9
click at [568, 430] on icon at bounding box center [570, 515] width 12 height 12
click at [564, 430] on icon at bounding box center [570, 515] width 12 height 12
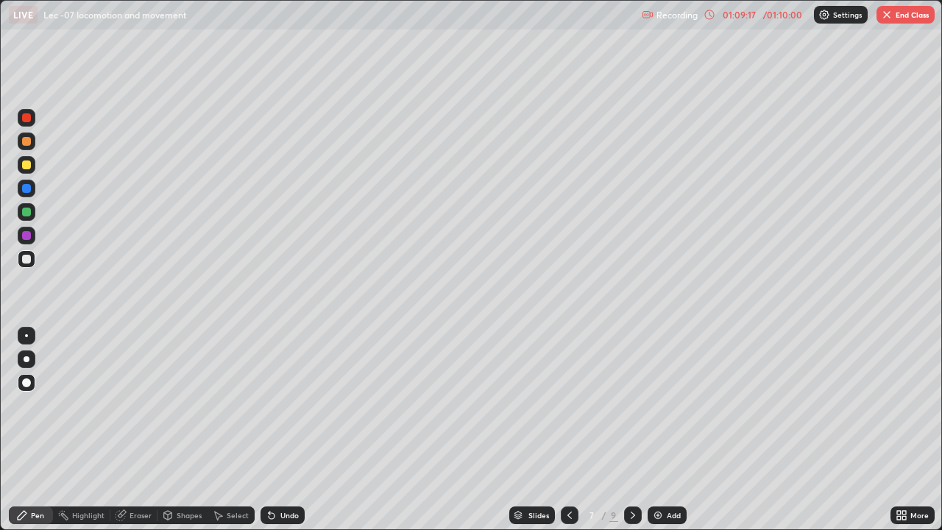
click at [568, 430] on icon at bounding box center [570, 515] width 12 height 12
click at [631, 430] on icon at bounding box center [633, 515] width 12 height 12
click at [632, 430] on icon at bounding box center [633, 515] width 12 height 12
click at [631, 430] on icon at bounding box center [633, 515] width 12 height 12
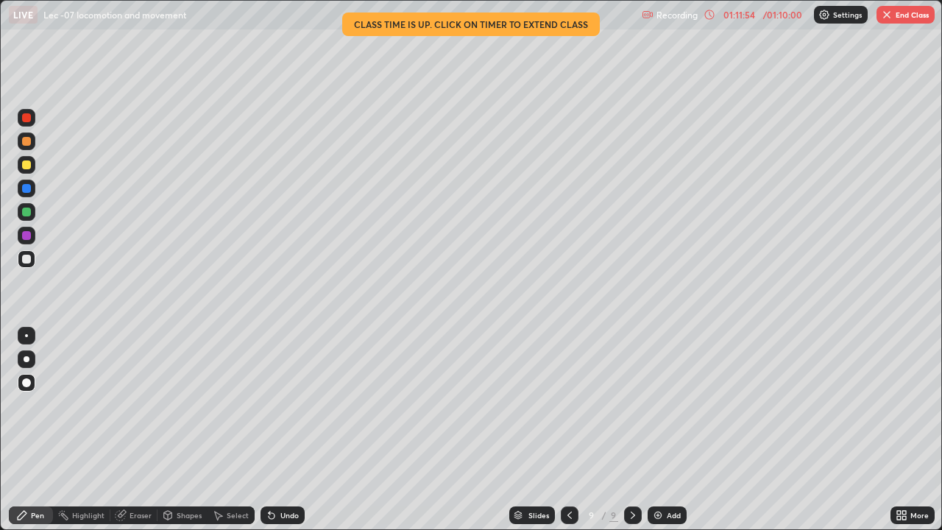
click at [654, 430] on img at bounding box center [658, 515] width 12 height 12
click at [567, 430] on icon at bounding box center [569, 515] width 12 height 12
click at [574, 430] on div at bounding box center [569, 515] width 18 height 18
click at [572, 430] on icon at bounding box center [569, 515] width 12 height 12
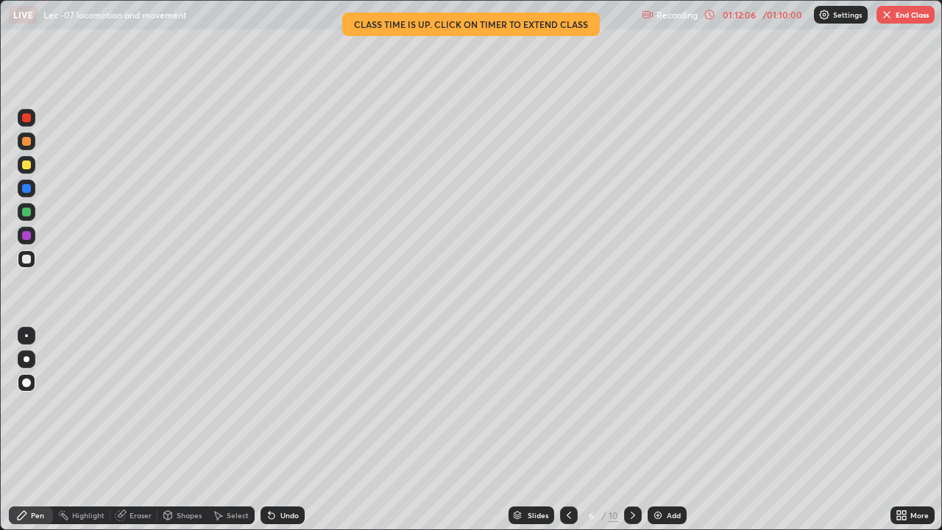
click at [572, 430] on div at bounding box center [569, 515] width 18 height 18
click at [573, 430] on div at bounding box center [569, 514] width 18 height 29
click at [630, 430] on icon at bounding box center [633, 515] width 12 height 12
click at [630, 430] on div at bounding box center [633, 515] width 18 height 18
click at [898, 430] on icon at bounding box center [899, 518] width 4 height 4
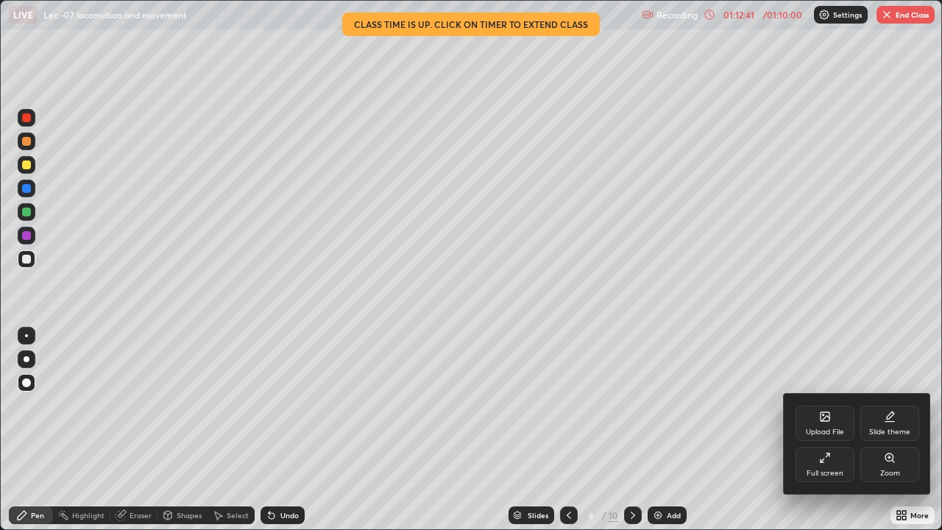
click at [829, 430] on div "Full screen" at bounding box center [824, 472] width 37 height 7
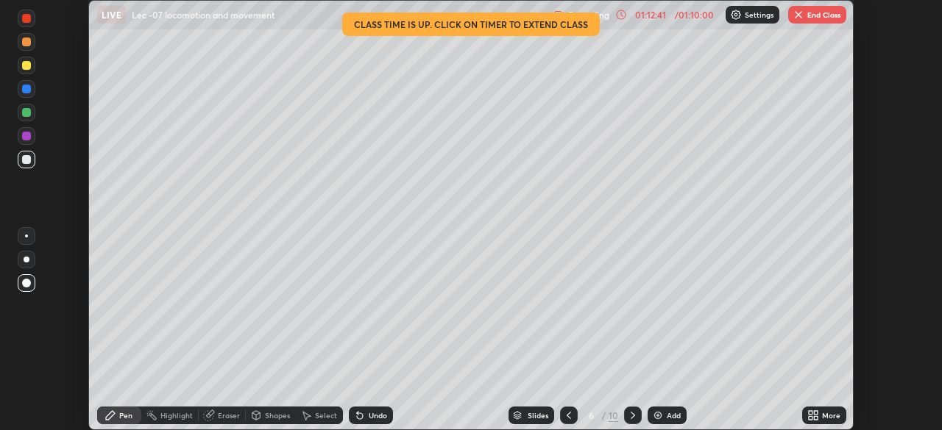
scroll to position [73138, 72627]
click at [808, 20] on button "End Class" at bounding box center [817, 15] width 58 height 18
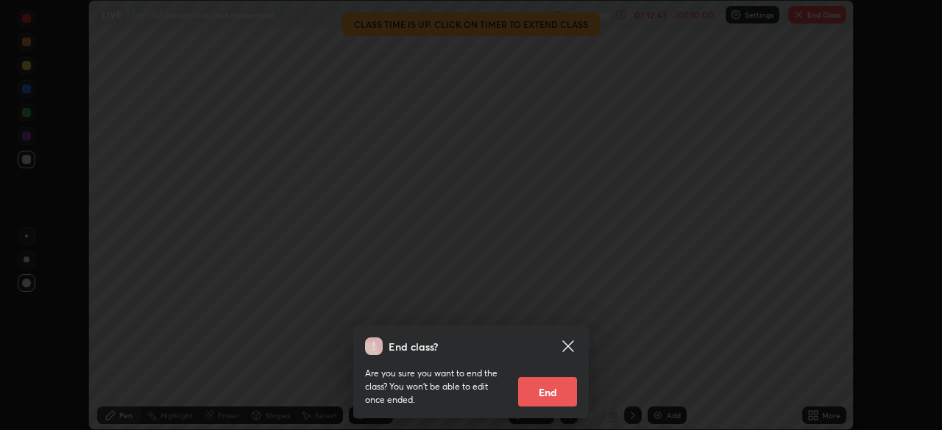
click at [561, 388] on button "End" at bounding box center [547, 391] width 59 height 29
